Goal: Task Accomplishment & Management: Use online tool/utility

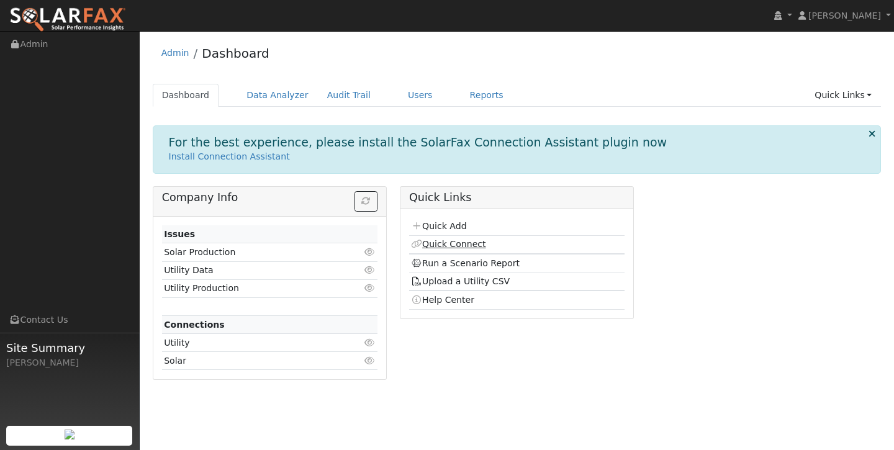
click at [457, 243] on link "Quick Connect" at bounding box center [448, 244] width 74 height 10
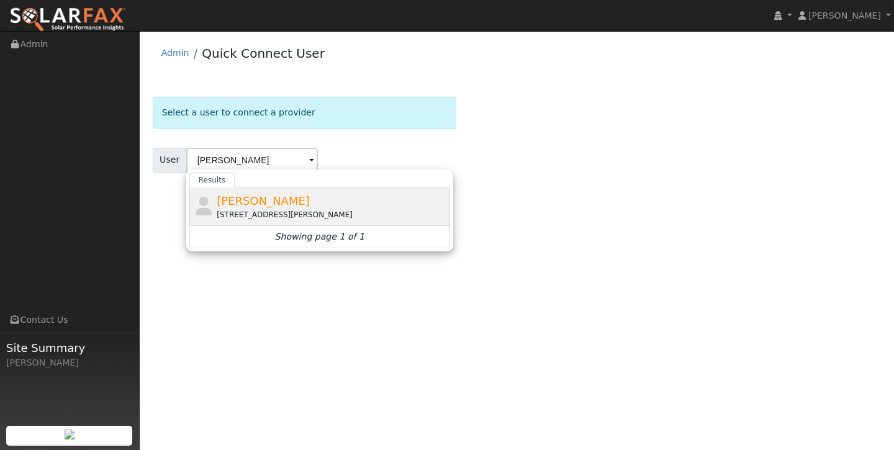
click at [254, 197] on span "[PERSON_NAME]" at bounding box center [263, 200] width 93 height 13
type input "[PERSON_NAME]"
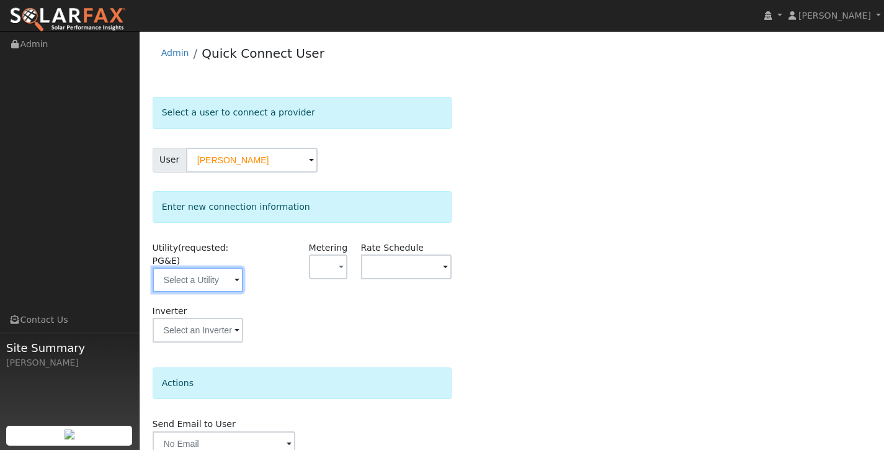
click at [228, 284] on input "text" at bounding box center [198, 279] width 91 height 25
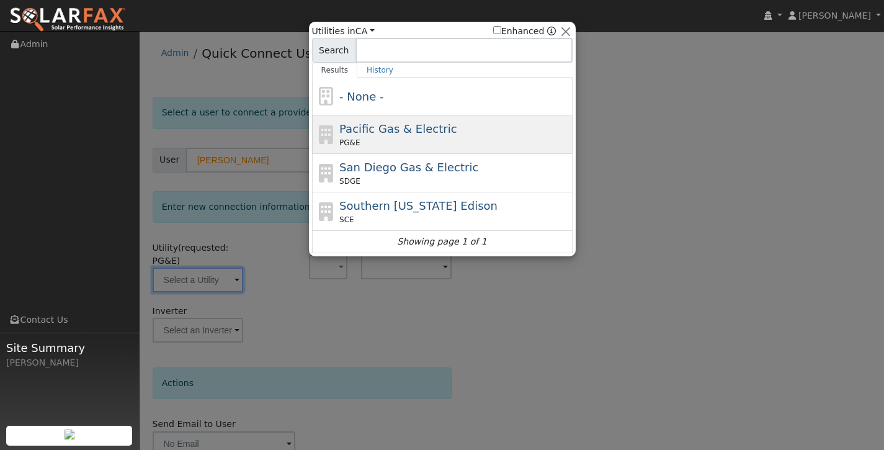
click at [396, 130] on span "Pacific Gas & Electric" at bounding box center [397, 128] width 117 height 13
type input "PG&E"
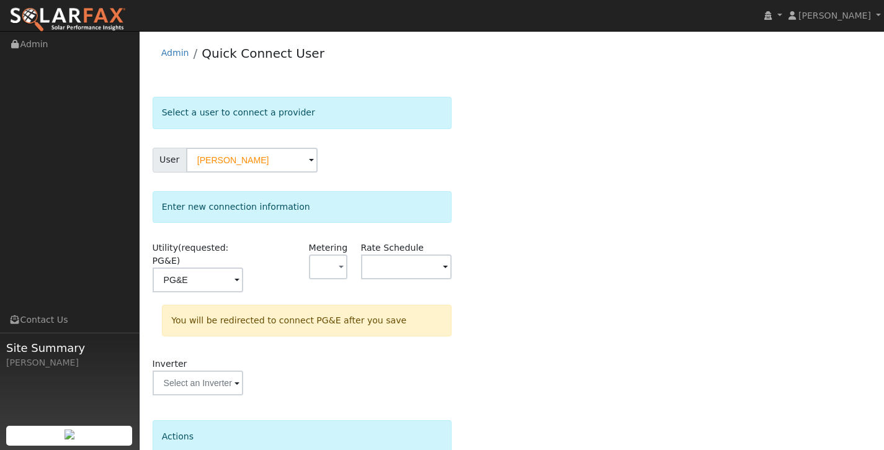
scroll to position [110, 0]
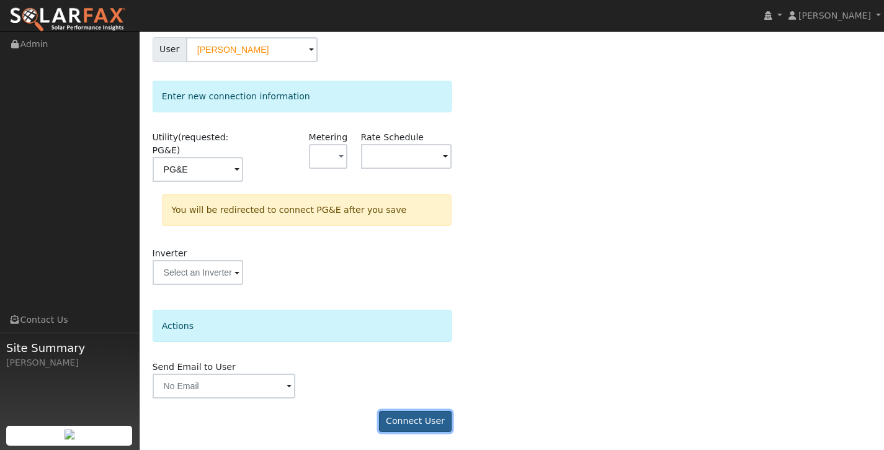
click at [419, 421] on button "Connect User" at bounding box center [415, 421] width 73 height 21
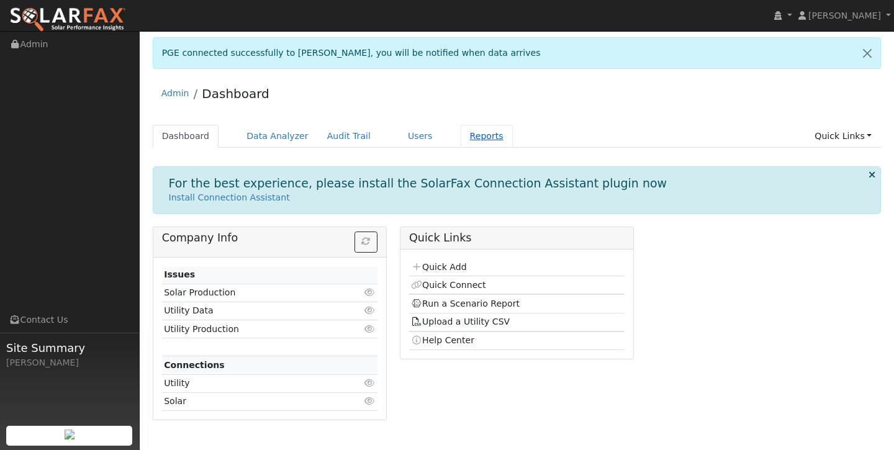
click at [473, 136] on link "Reports" at bounding box center [486, 136] width 52 height 23
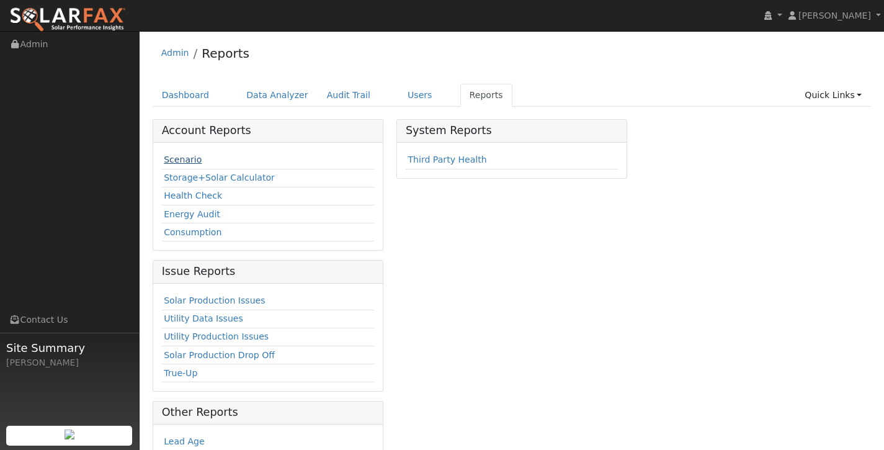
click at [187, 159] on link "Scenario" at bounding box center [183, 160] width 38 height 10
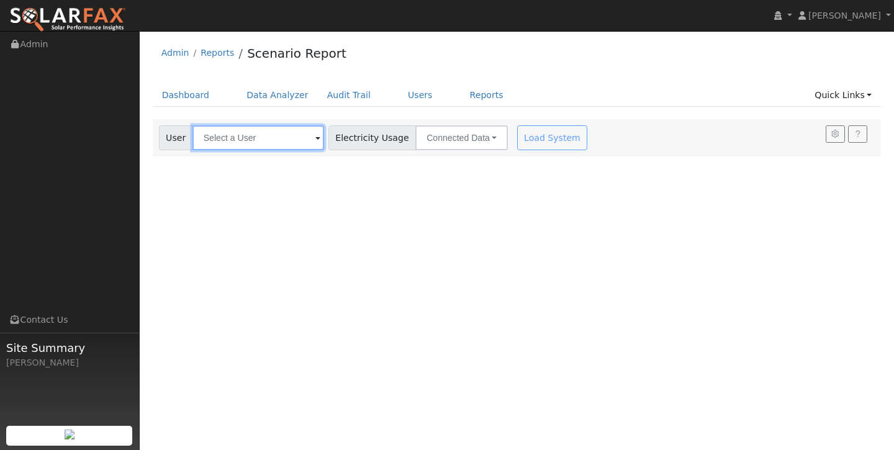
click at [282, 135] on input "text" at bounding box center [258, 137] width 132 height 25
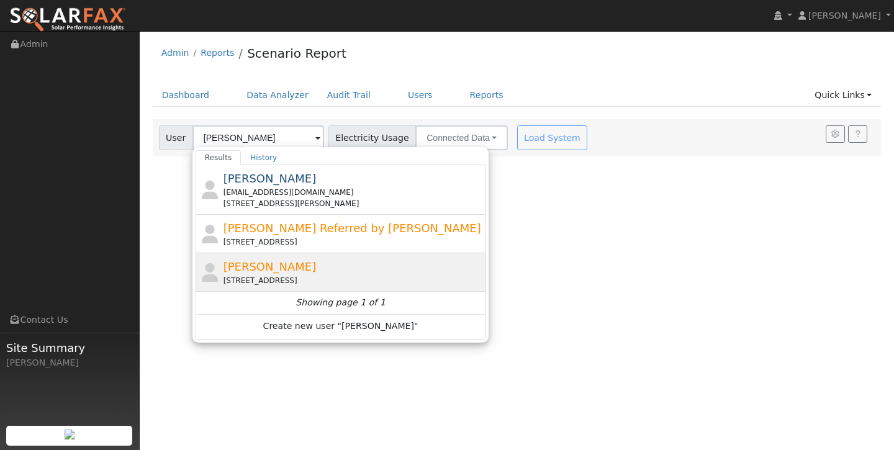
click at [261, 272] on span "[PERSON_NAME]" at bounding box center [269, 266] width 93 height 13
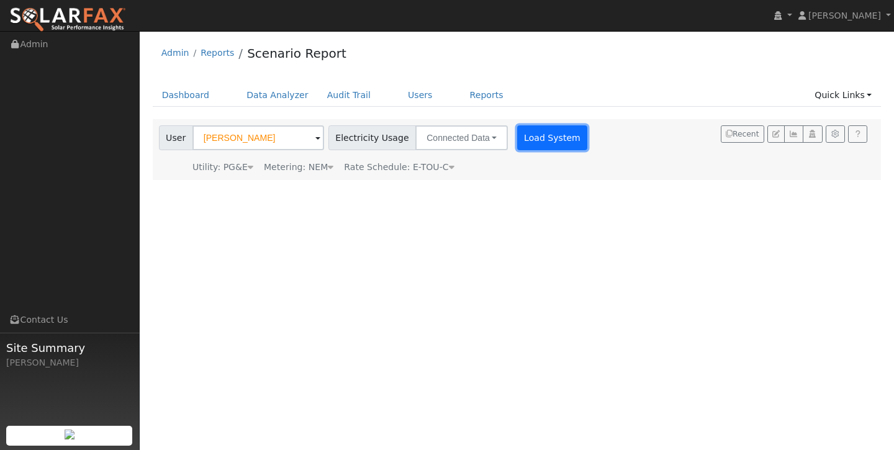
click at [542, 143] on button "Load System" at bounding box center [552, 137] width 71 height 25
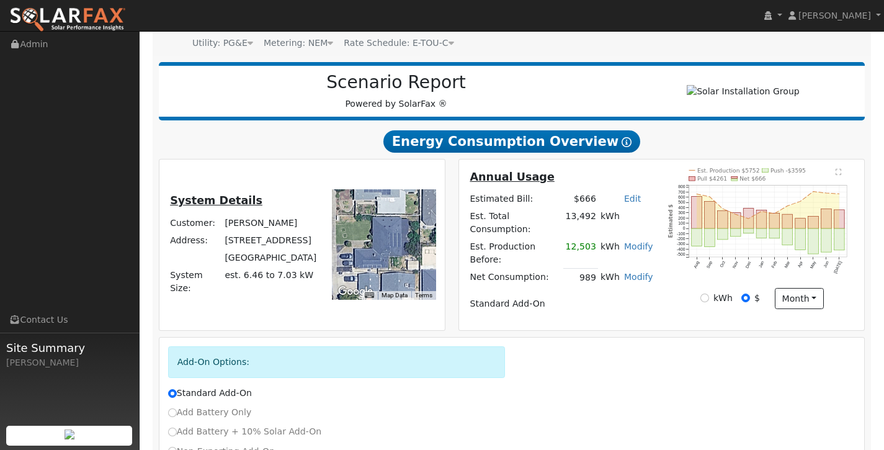
scroll to position [121, 0]
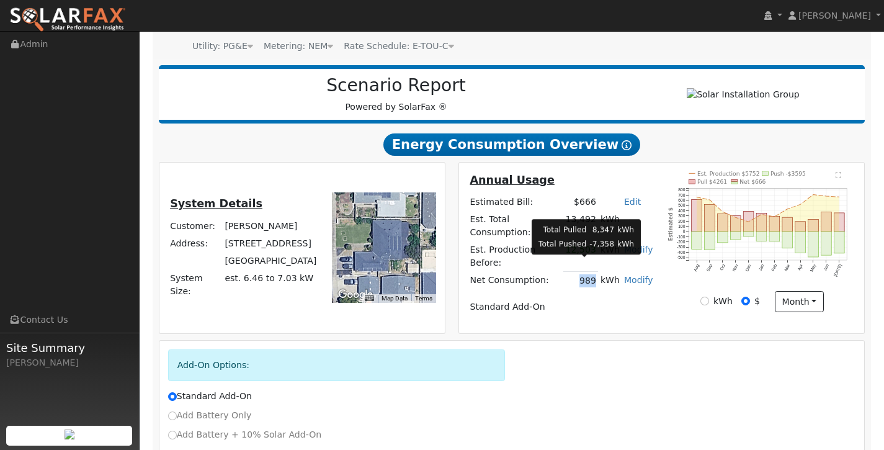
drag, startPoint x: 598, startPoint y: 266, endPoint x: 578, endPoint y: 266, distance: 20.5
click at [578, 272] on td "989" at bounding box center [580, 281] width 35 height 18
copy td "989"
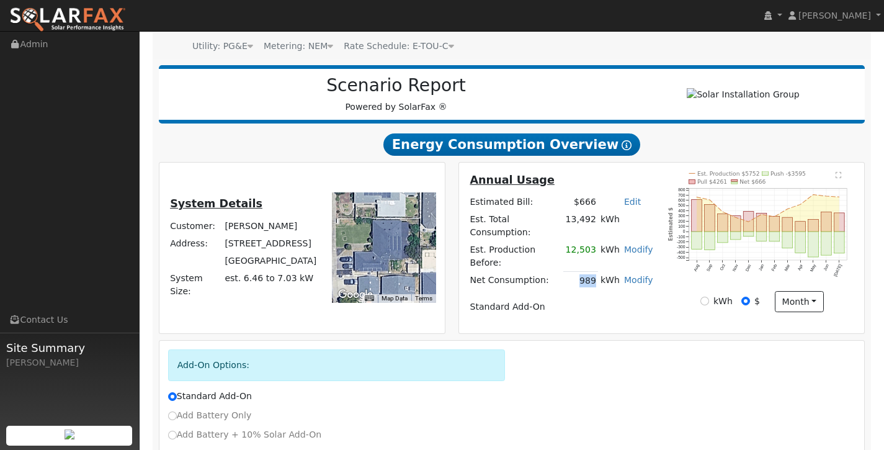
scroll to position [0, 0]
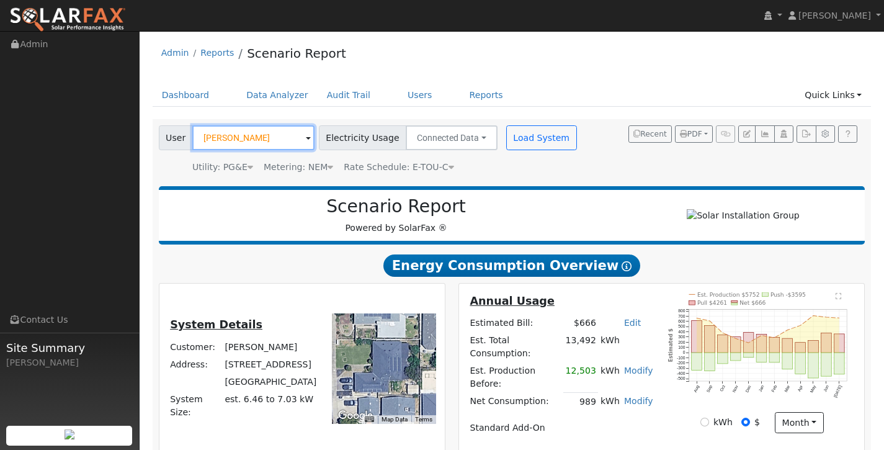
click at [283, 137] on input "[PERSON_NAME]" at bounding box center [253, 137] width 122 height 25
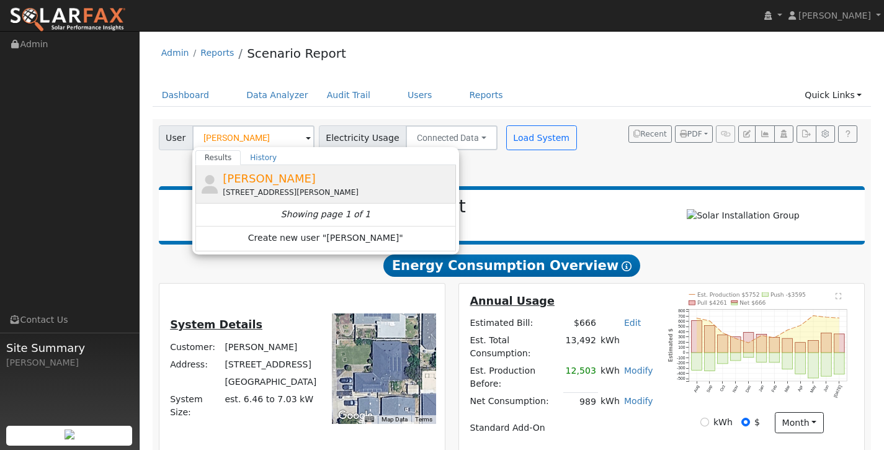
click at [280, 181] on div "[PERSON_NAME] [STREET_ADDRESS][PERSON_NAME]" at bounding box center [338, 184] width 230 height 28
type input "[PERSON_NAME]"
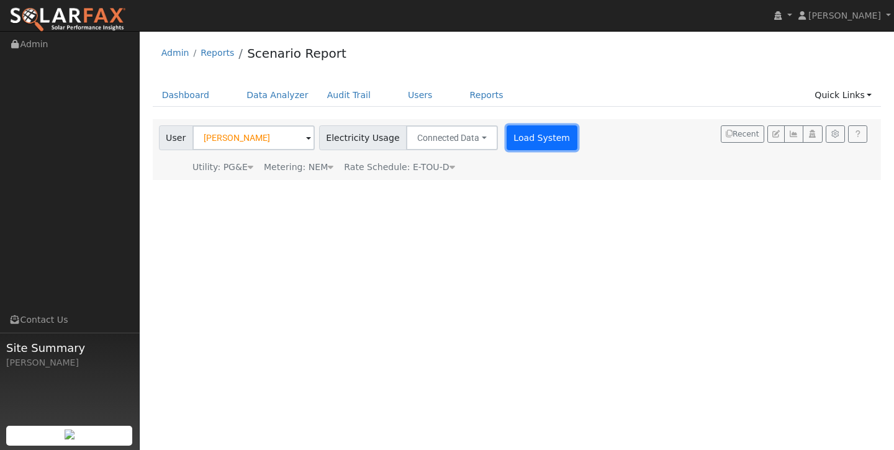
click at [522, 142] on button "Load System" at bounding box center [541, 137] width 71 height 25
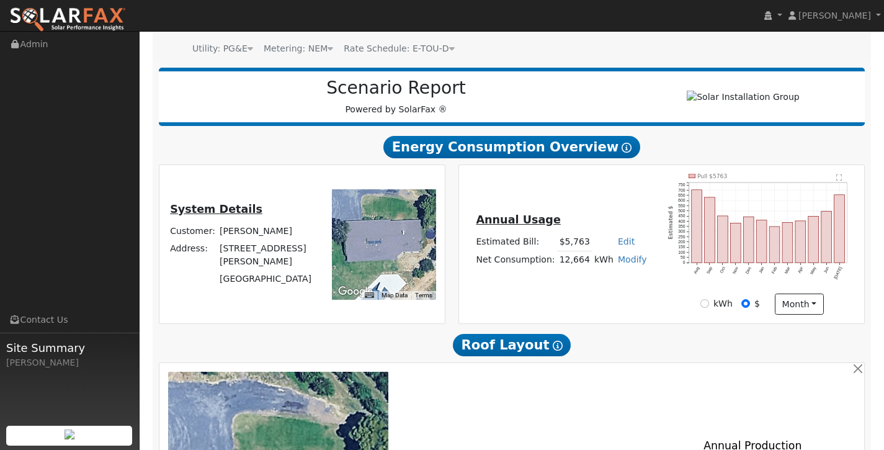
scroll to position [121, 0]
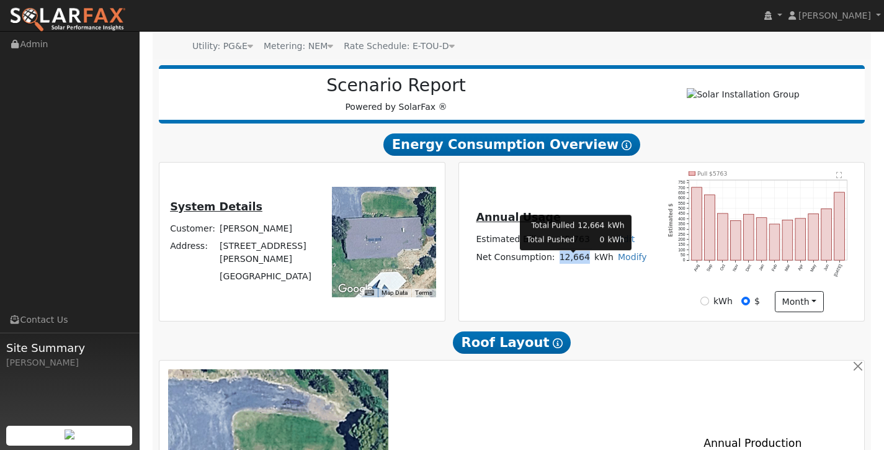
drag, startPoint x: 587, startPoint y: 261, endPoint x: 560, endPoint y: 262, distance: 27.3
click at [560, 262] on td "12,664" at bounding box center [574, 257] width 35 height 18
copy td "12,664"
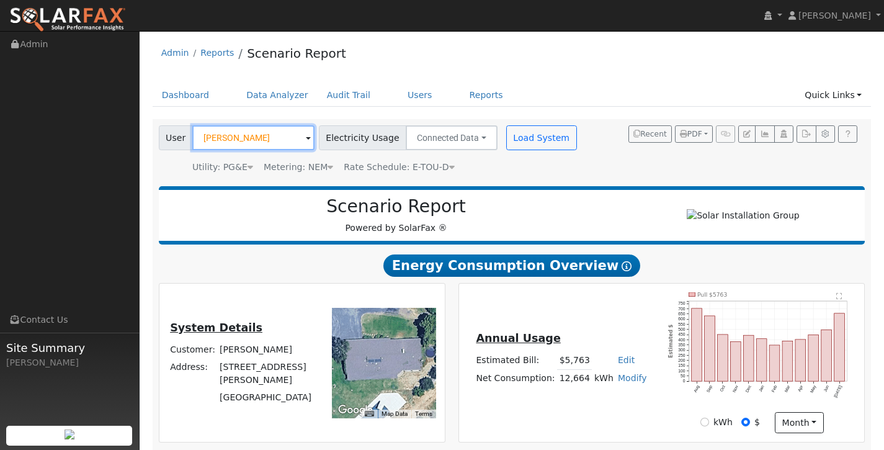
click at [261, 141] on input "[PERSON_NAME]" at bounding box center [253, 137] width 122 height 25
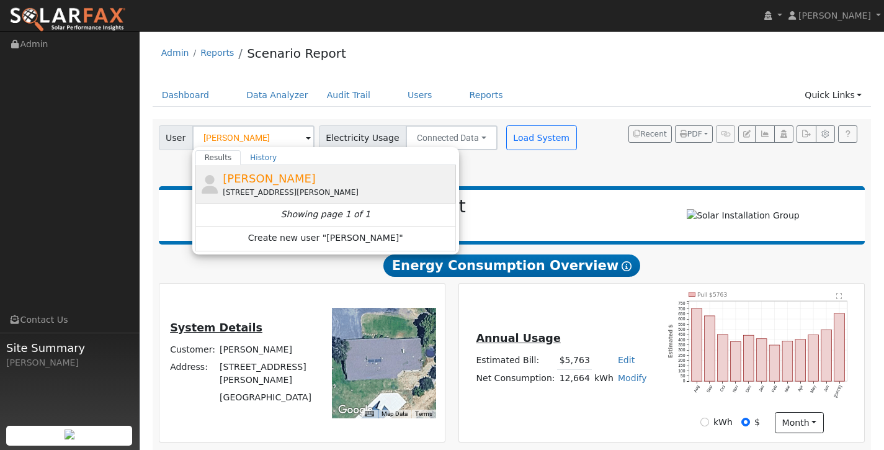
click at [305, 172] on div "[PERSON_NAME] [STREET_ADDRESS][PERSON_NAME]" at bounding box center [338, 184] width 230 height 28
type input "[PERSON_NAME]"
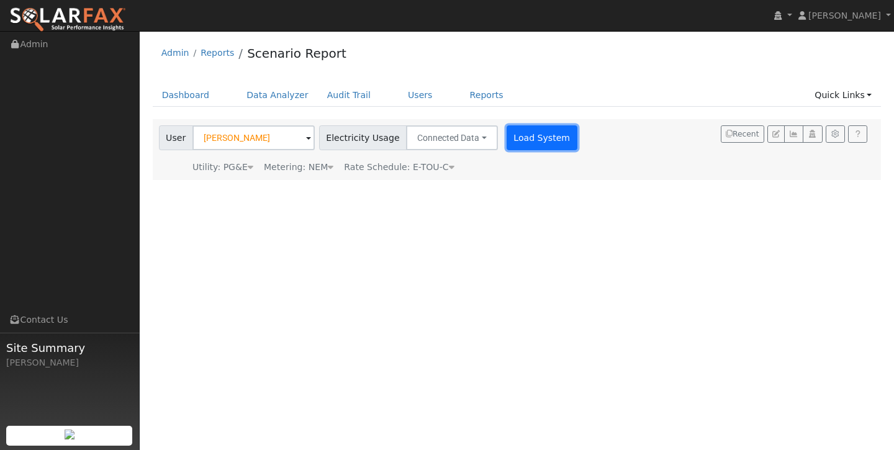
click at [526, 137] on button "Load System" at bounding box center [541, 137] width 71 height 25
